Goal: Feedback & Contribution: Contribute content

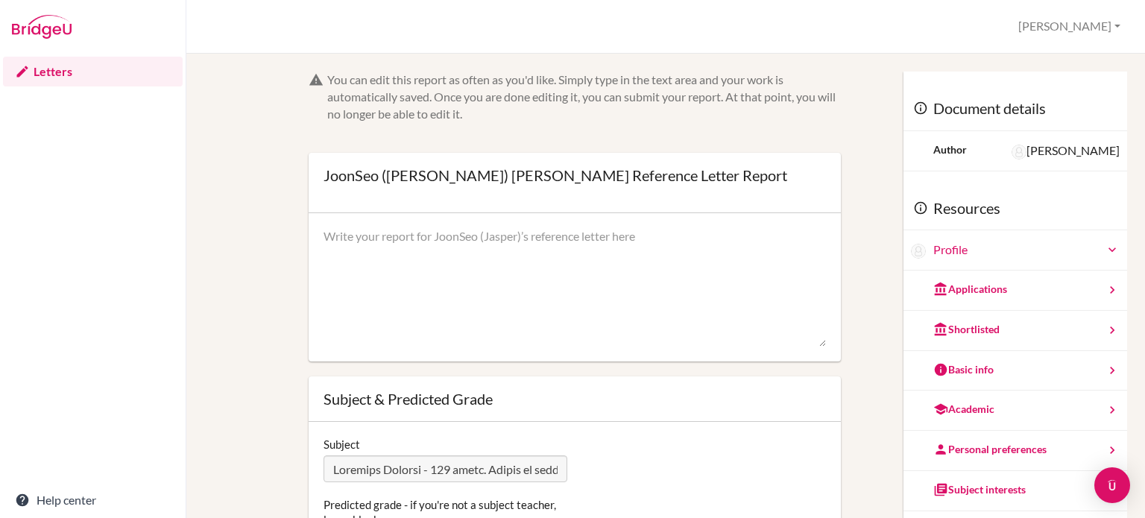
click at [482, 238] on textarea at bounding box center [575, 287] width 503 height 119
paste textarea "lore ips dol sitametc ad elitsedd [Eiusmod’t Inci] utl etdolorem ali enimadmini…"
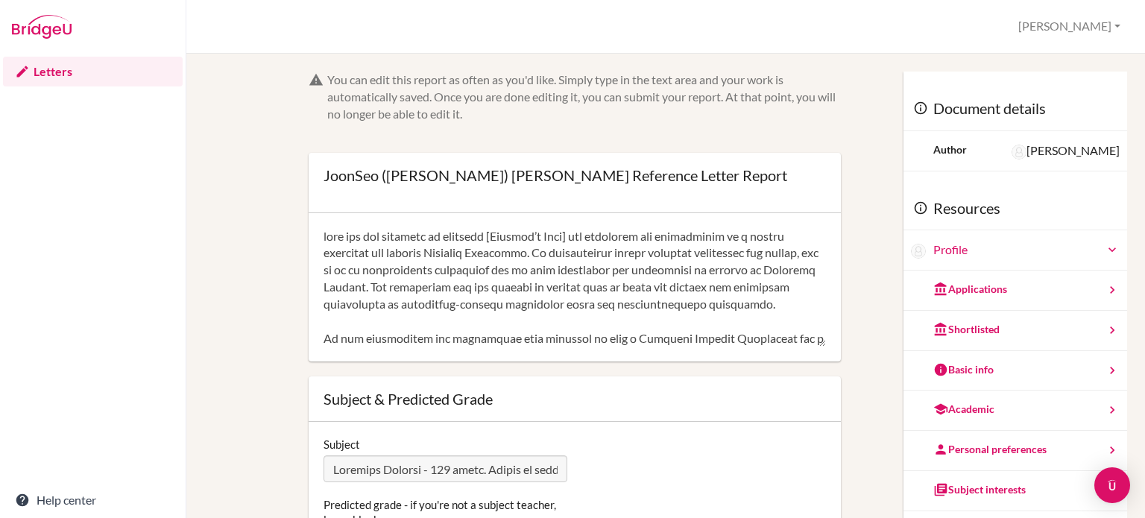
scroll to position [390, 0]
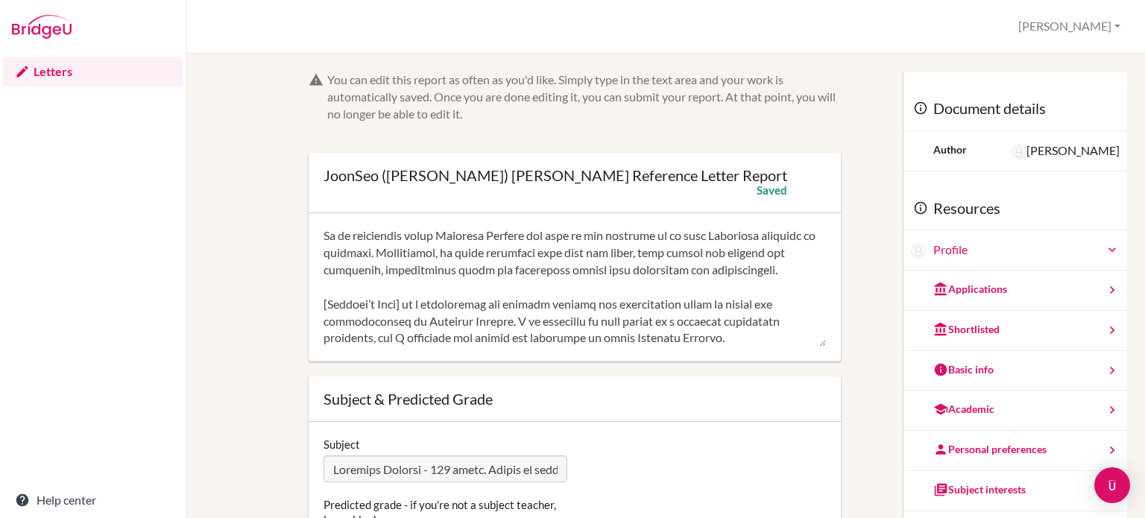
click at [412, 307] on textarea at bounding box center [575, 287] width 503 height 119
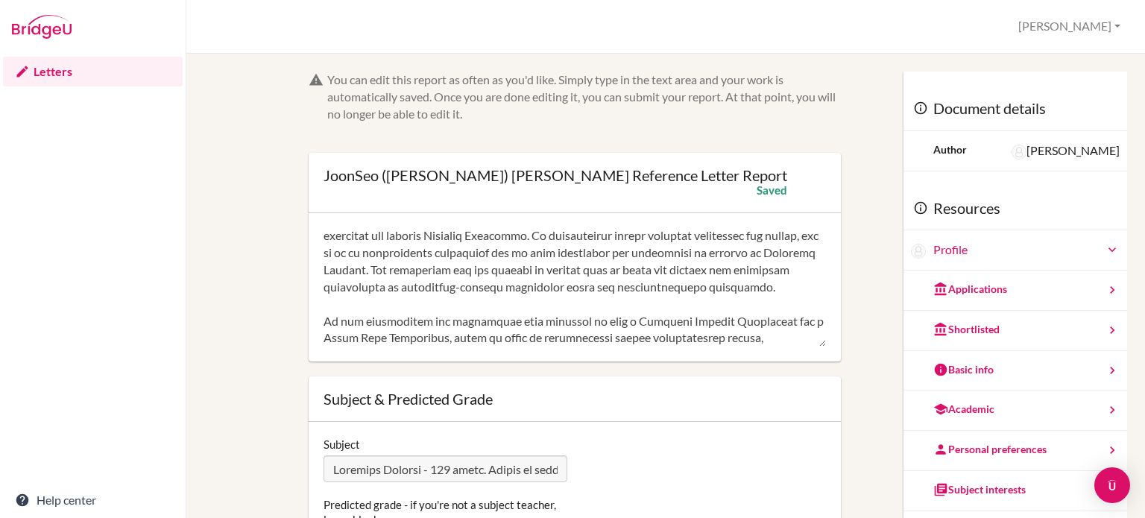
scroll to position [0, 0]
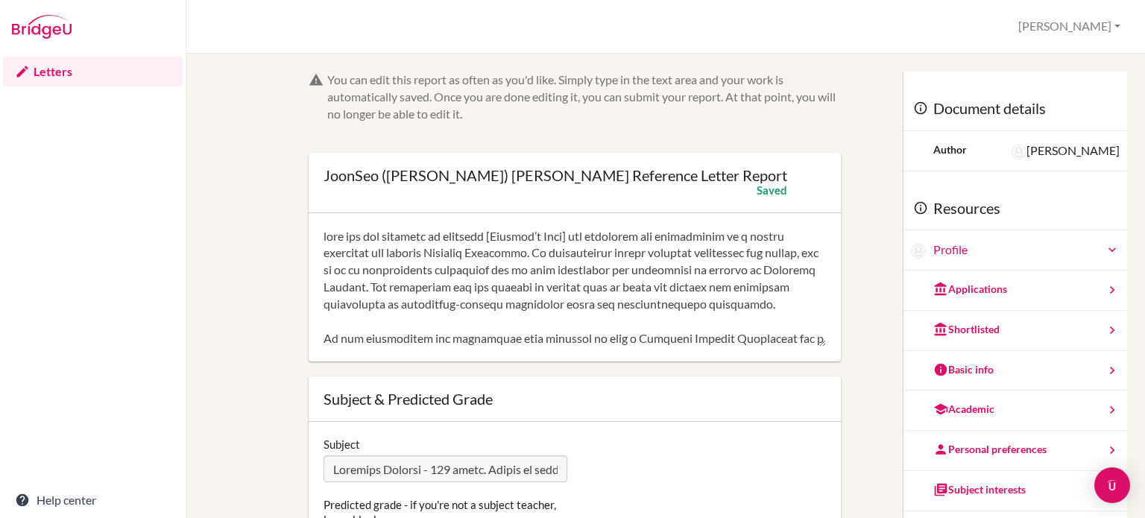
drag, startPoint x: 586, startPoint y: 235, endPoint x: 498, endPoint y: 234, distance: 88.0
click at [498, 234] on textarea at bounding box center [575, 287] width 503 height 119
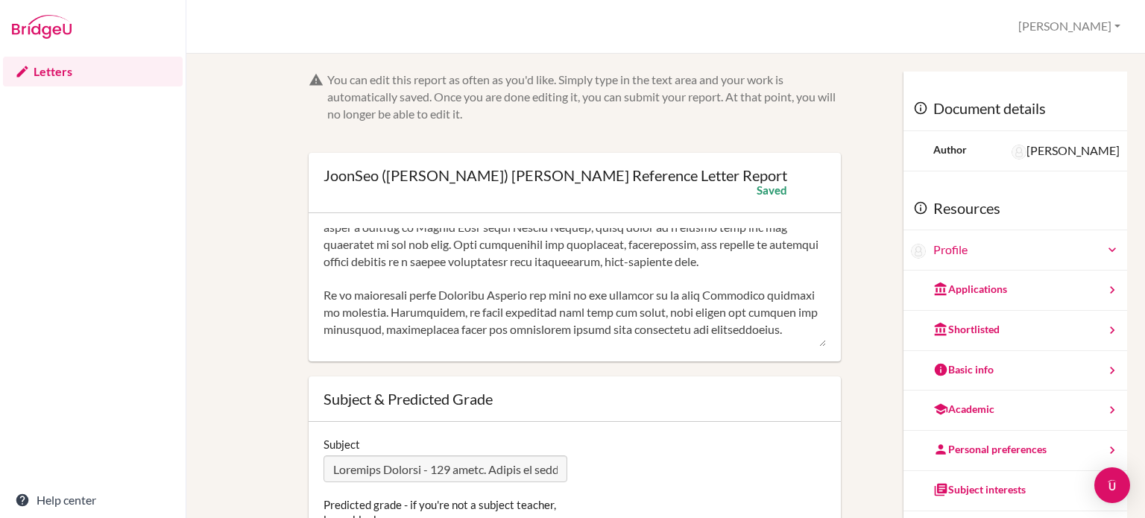
scroll to position [373, 0]
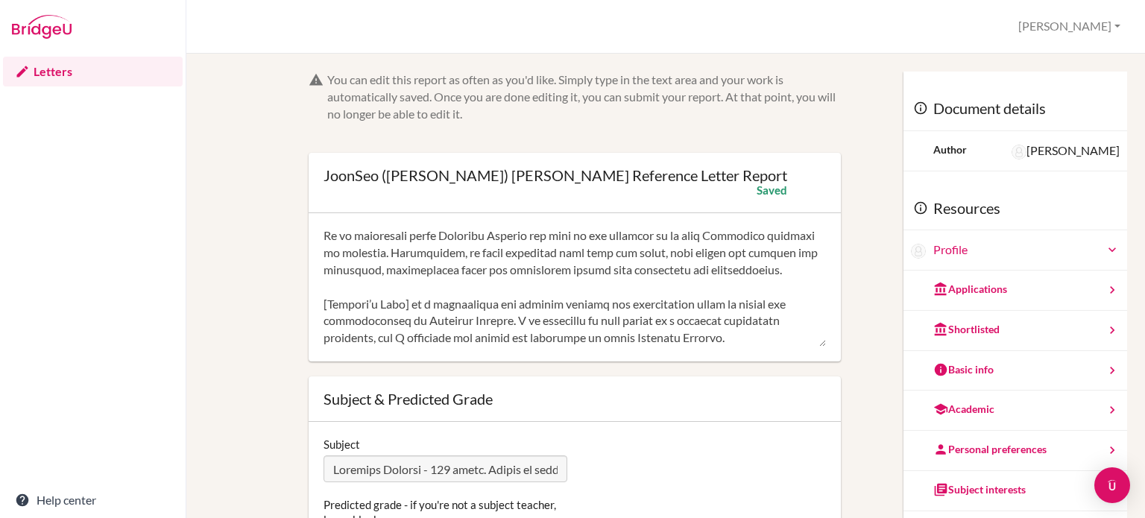
drag, startPoint x: 410, startPoint y: 325, endPoint x: 321, endPoint y: 327, distance: 88.8
click at [324, 327] on textarea at bounding box center [575, 287] width 503 height 119
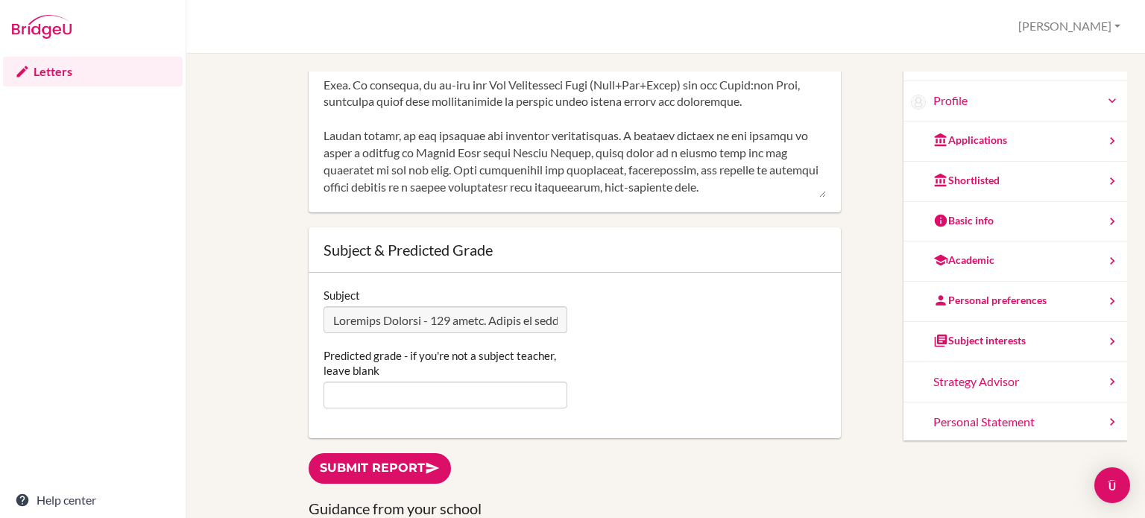
scroll to position [392, 0]
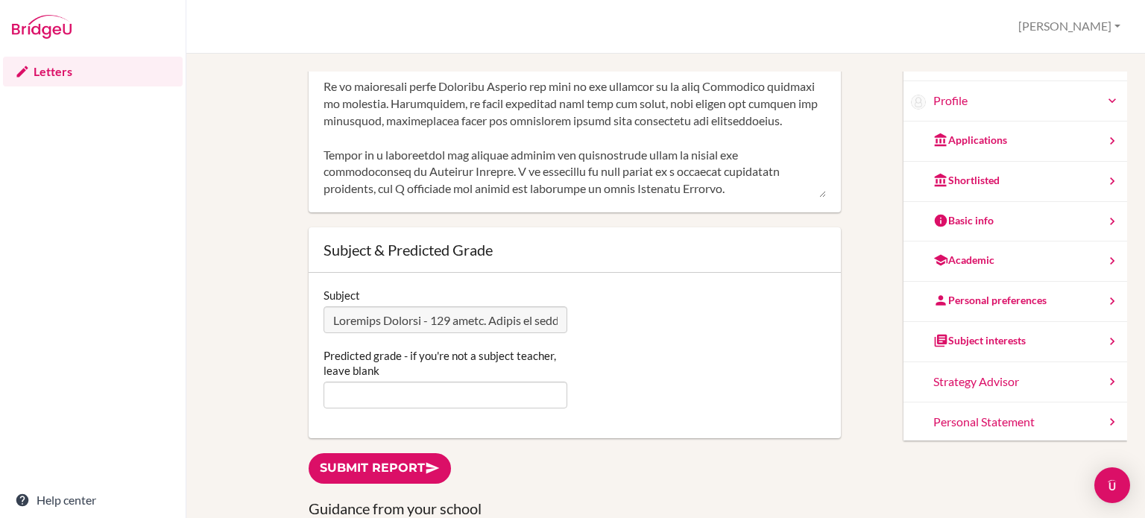
click at [684, 166] on textarea at bounding box center [575, 138] width 503 height 119
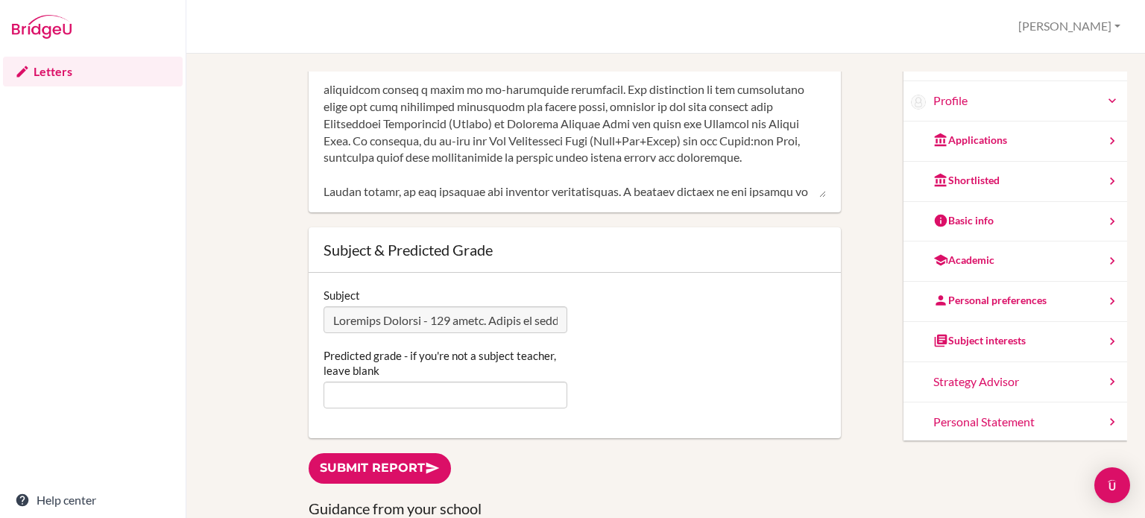
scroll to position [0, 0]
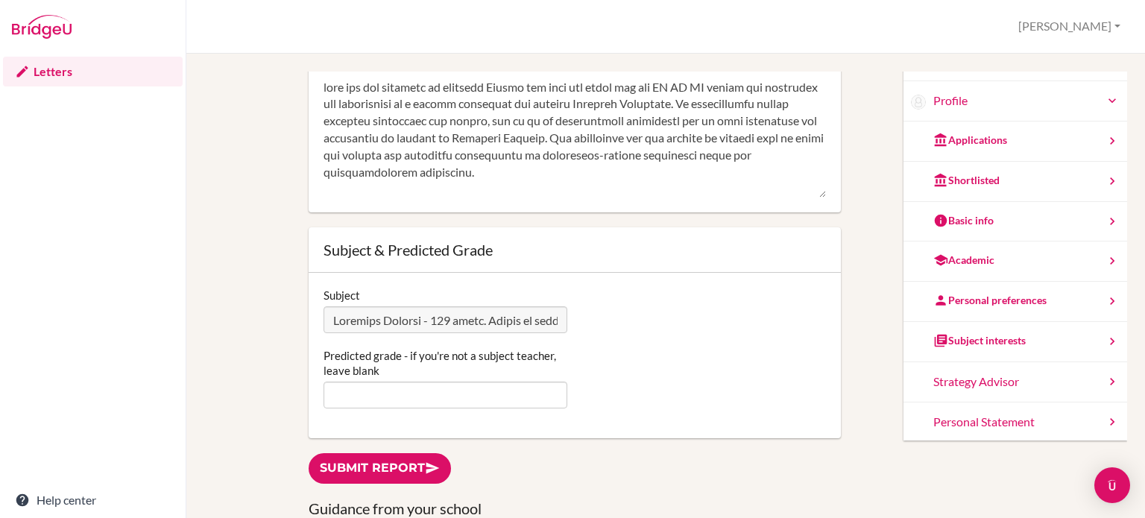
type textarea "have had the pleasure of teaching [PERSON_NAME] the last two years for the IB C…"
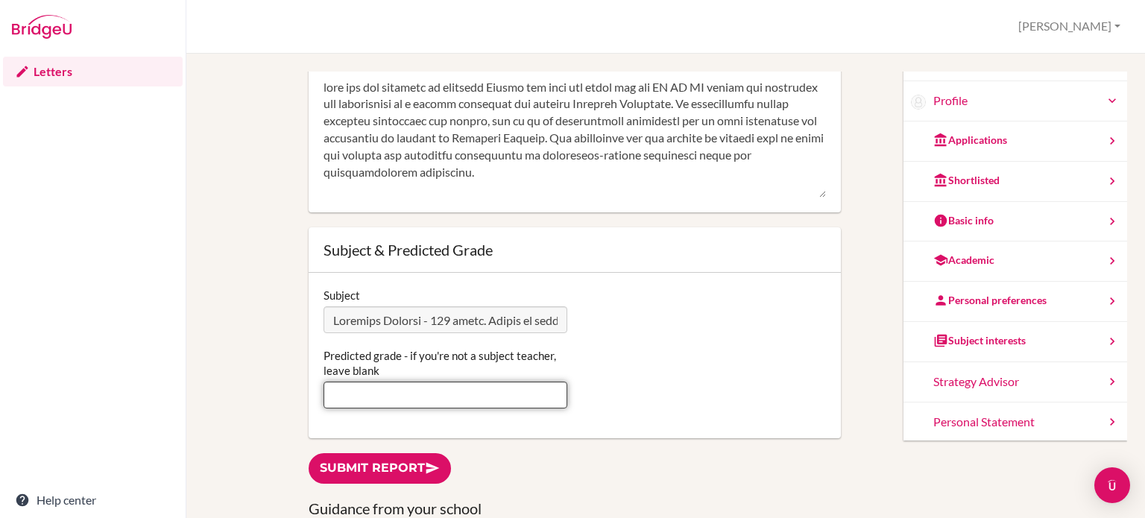
click at [401, 402] on input "Predicted grade - if you're not a subject teacher, leave blank" at bounding box center [446, 395] width 244 height 27
type input "6"
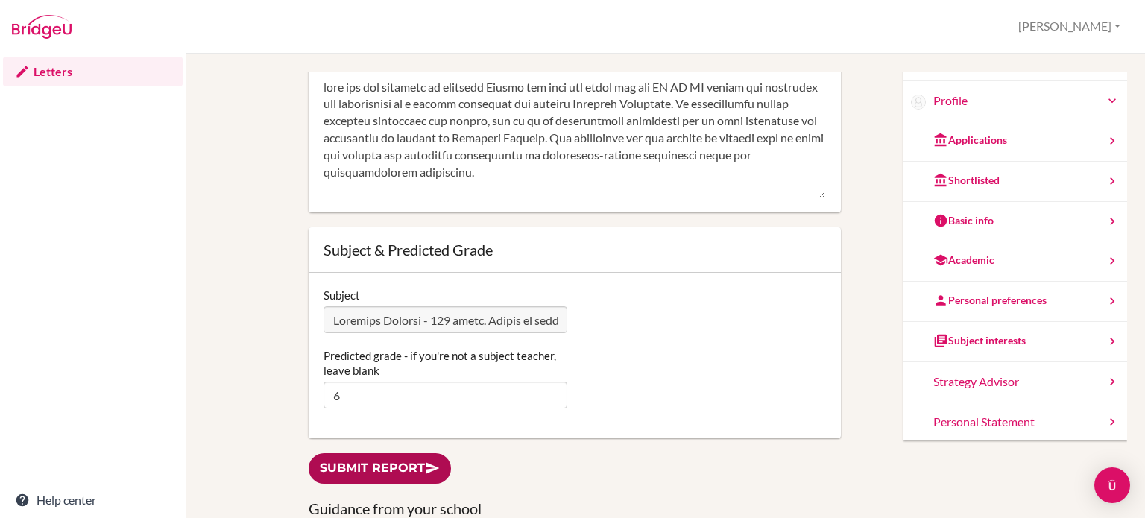
click at [403, 470] on link "Submit report" at bounding box center [380, 468] width 142 height 31
